Goal: Information Seeking & Learning: Learn about a topic

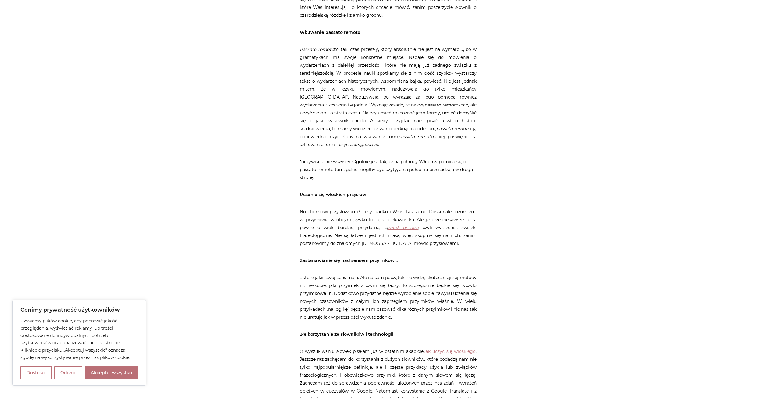
scroll to position [640, 0]
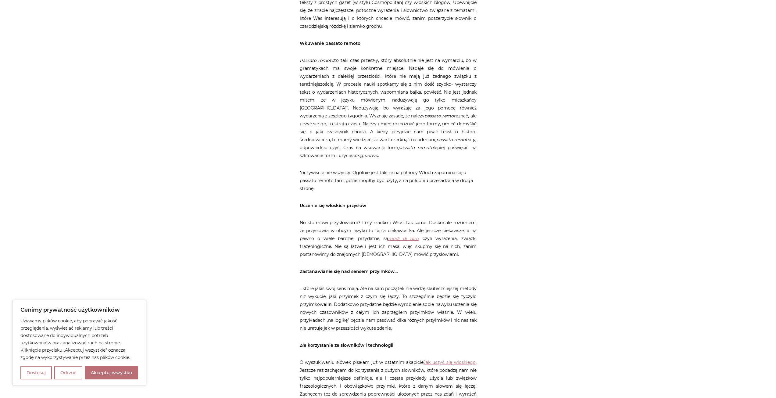
drag, startPoint x: 253, startPoint y: 165, endPoint x: 227, endPoint y: 130, distance: 43.0
click at [227, 130] on div "Strona główna / Blog / Inne / Błędy popełniane na początku nauki włoskiego Błęd…" at bounding box center [388, 64] width 366 height 1261
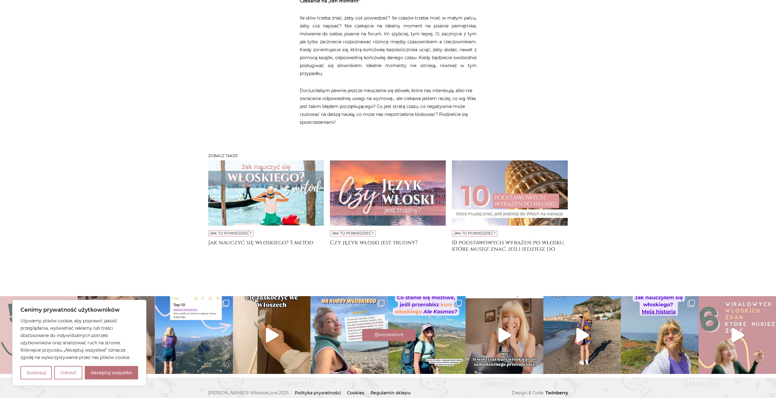
scroll to position [1075, 0]
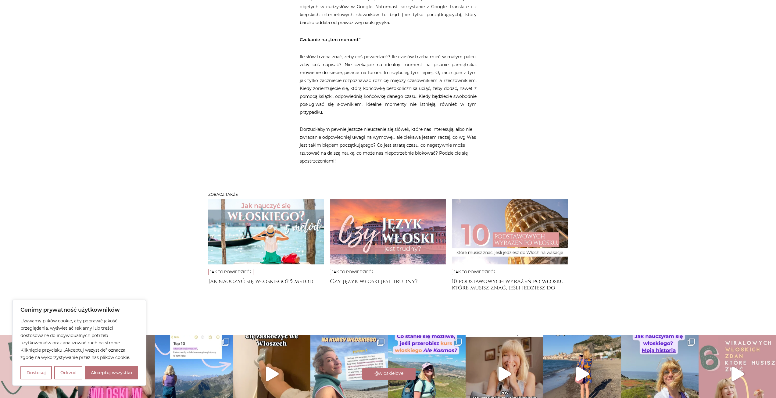
scroll to position [1075, 0]
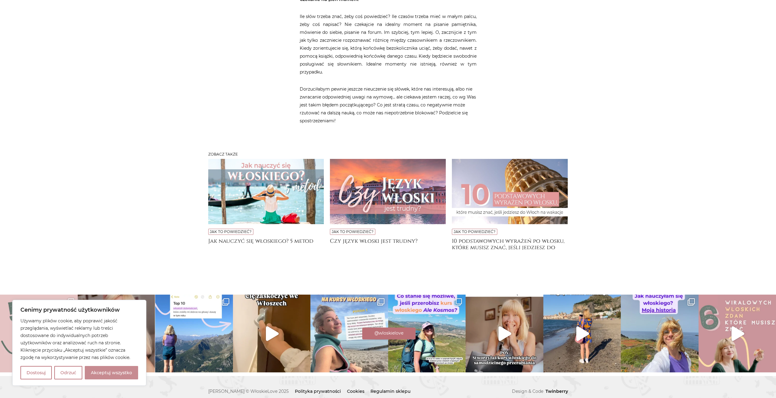
click at [108, 375] on button "Akceptuj wszystko" at bounding box center [111, 372] width 53 height 13
checkbox input "true"
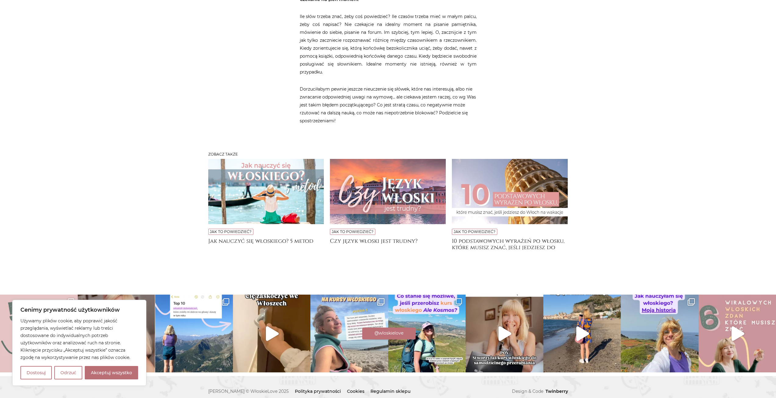
checkbox input "true"
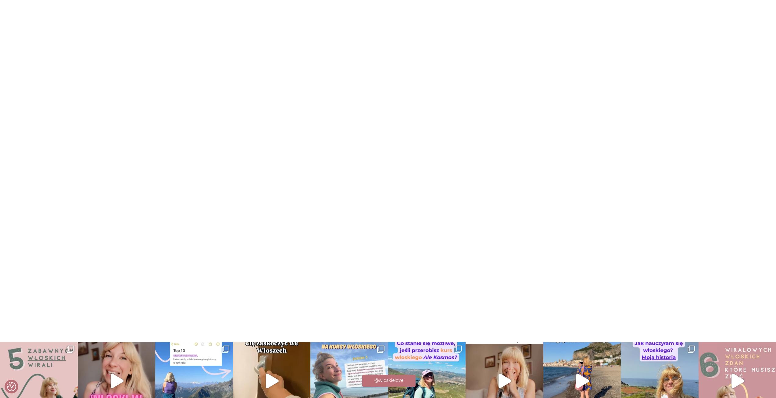
scroll to position [1898, 0]
